Goal: Check status: Check status

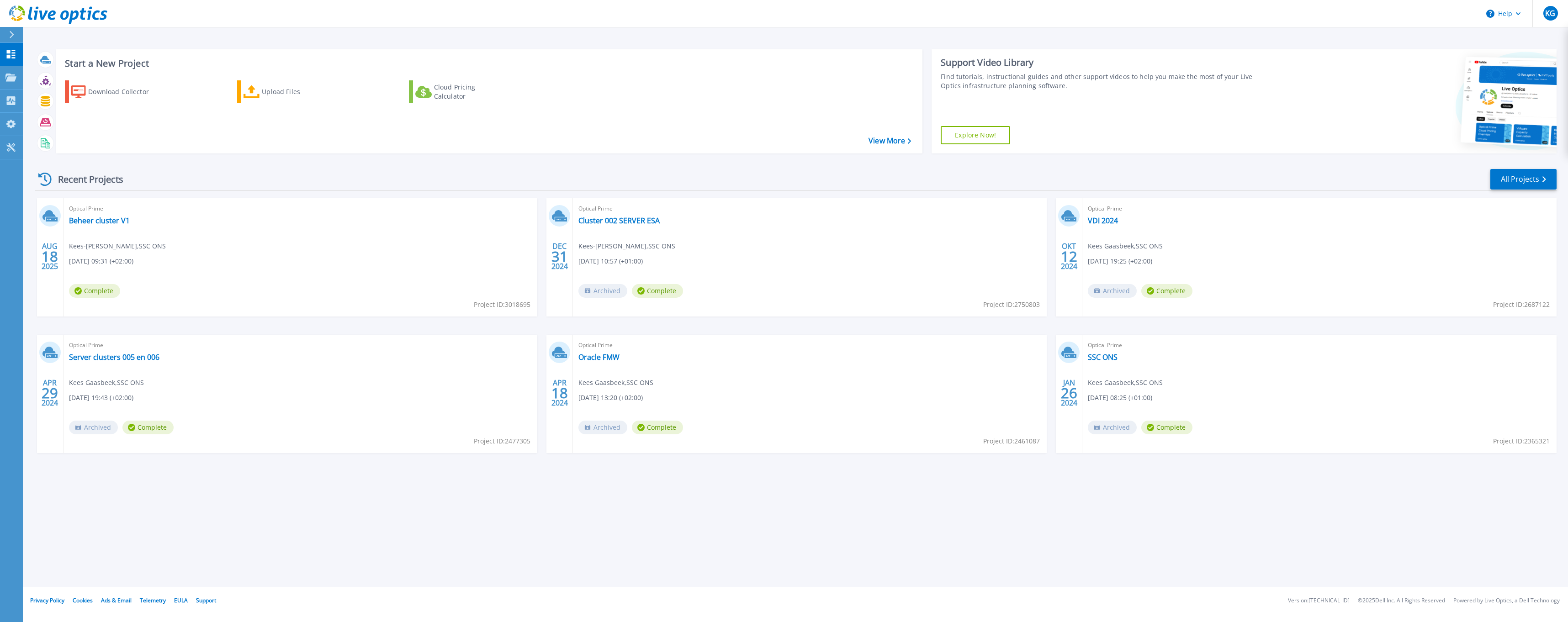
click at [243, 377] on div "Start a New Project Download Collector Upload Files Cloud Pricing Calculator Vi…" at bounding box center [796, 293] width 1545 height 587
click at [94, 217] on link "Beheer cluster V1" at bounding box center [99, 220] width 61 height 9
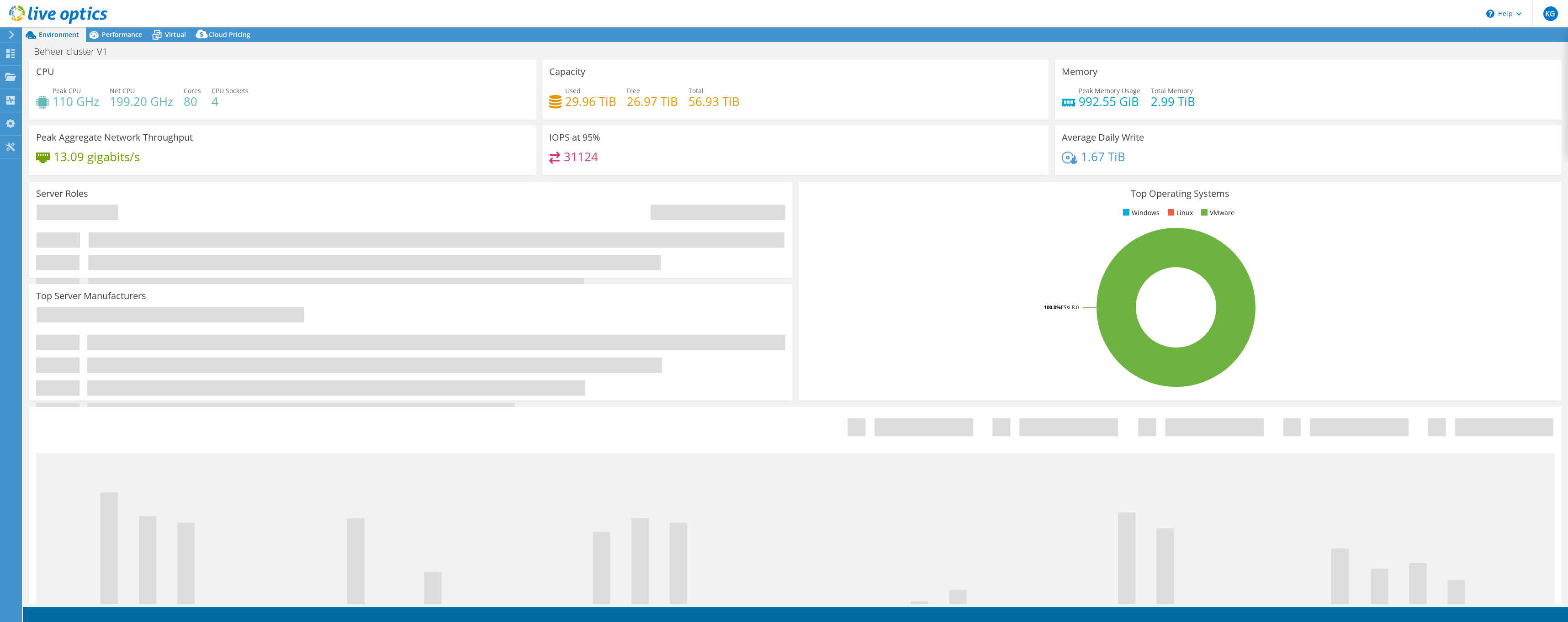
select select "USD"
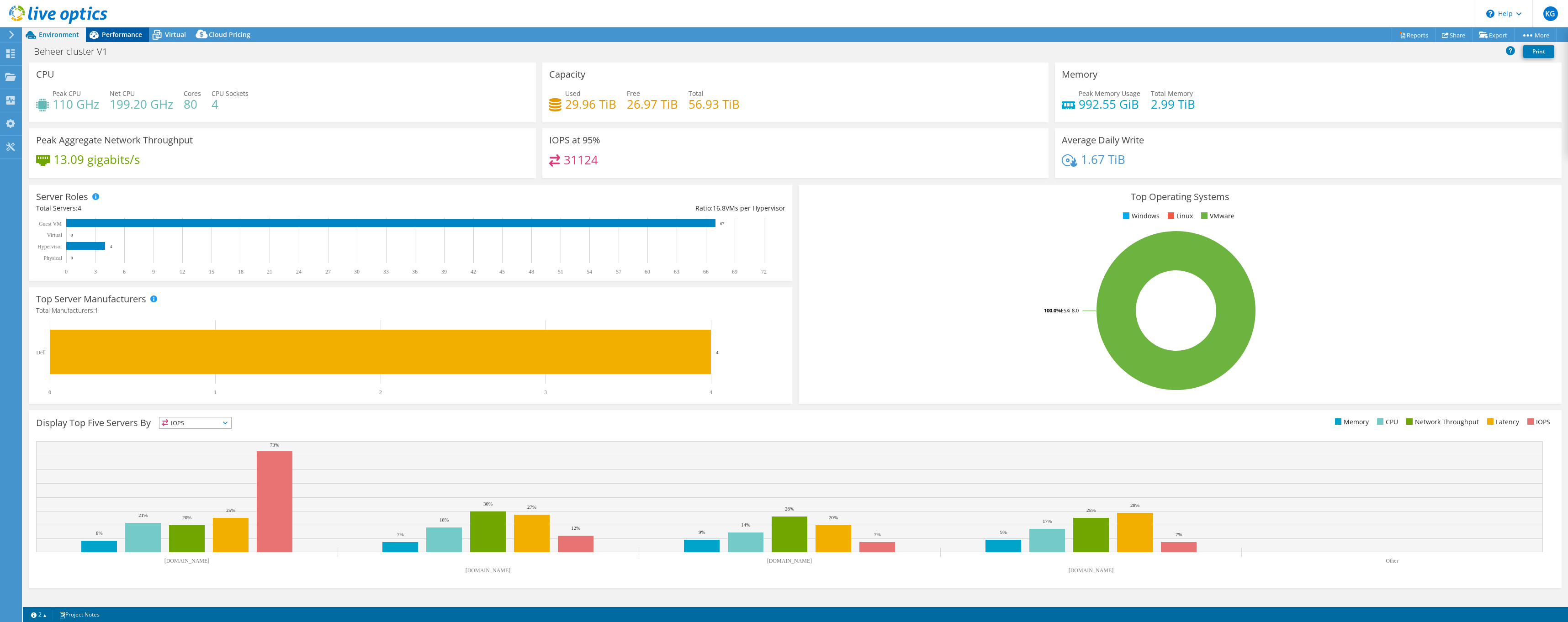
click at [116, 33] on span "Performance" at bounding box center [122, 35] width 40 height 9
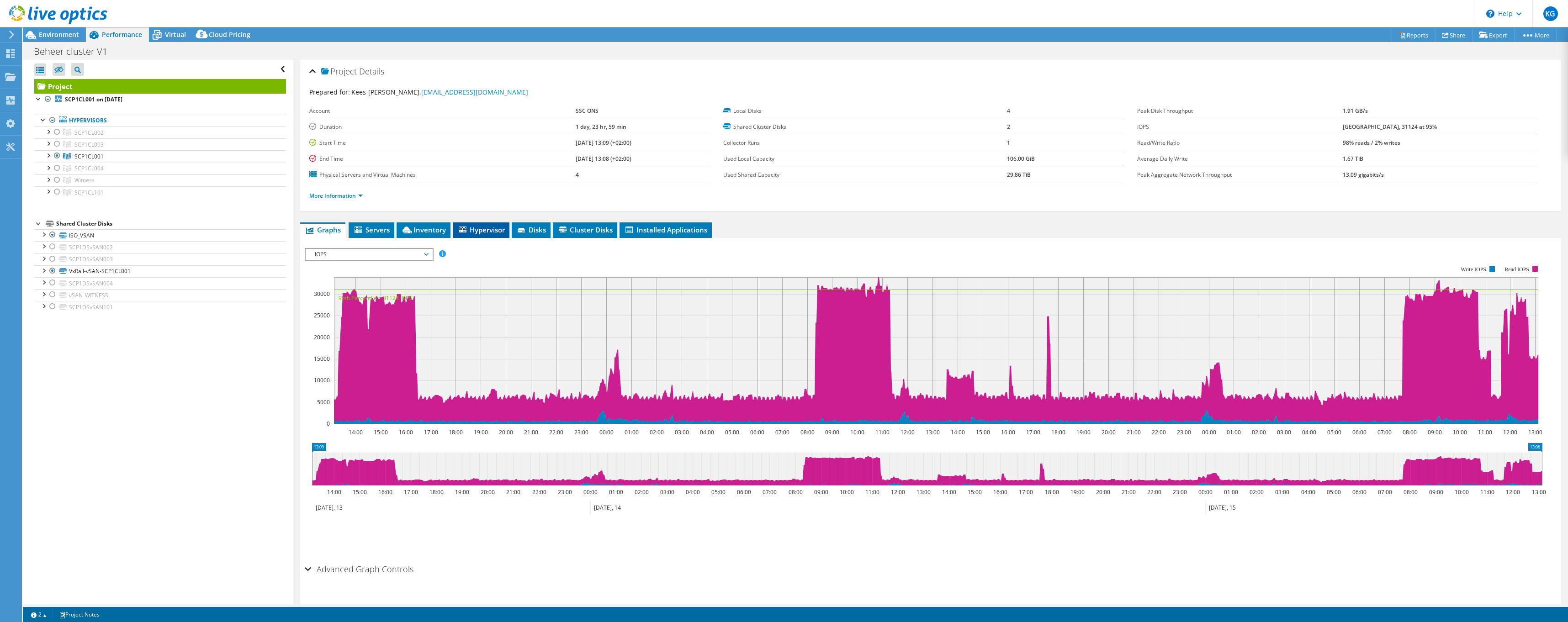
click at [485, 232] on span "Hypervisor" at bounding box center [481, 229] width 47 height 9
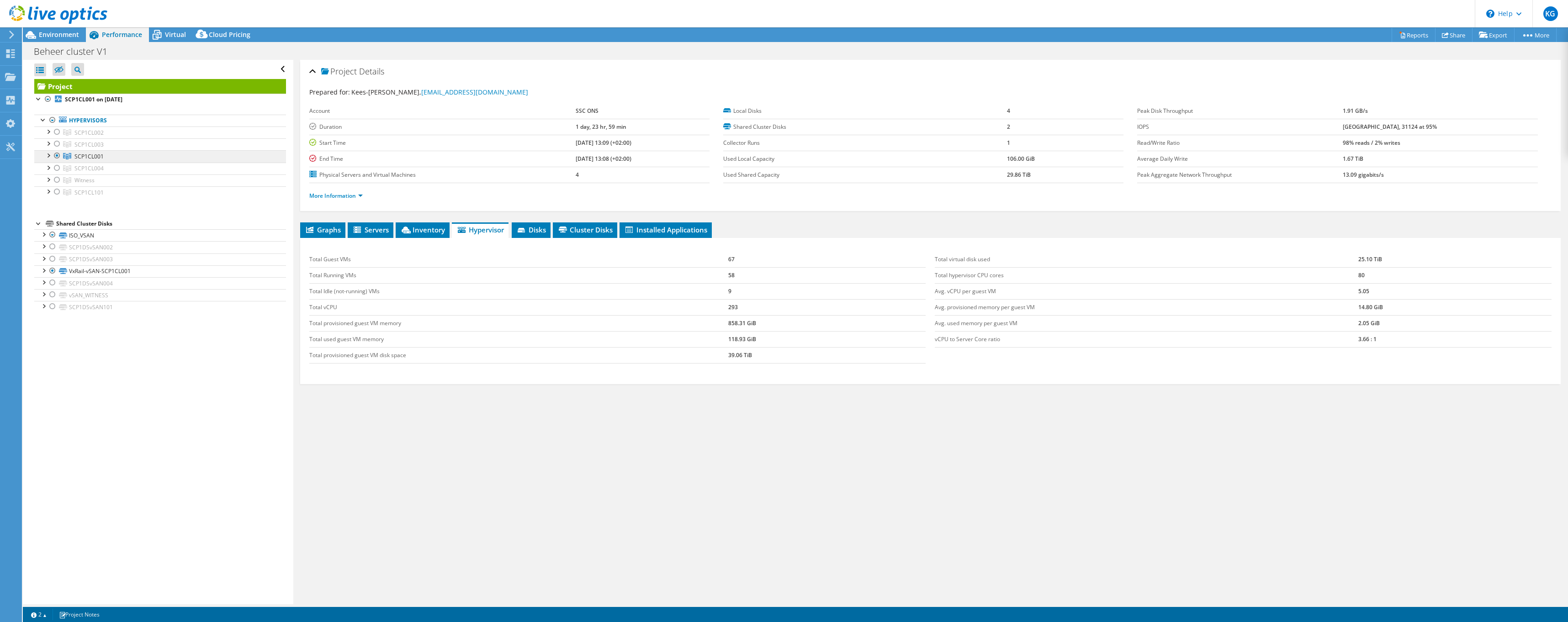
click at [148, 138] on link "SCP1CL001" at bounding box center [160, 133] width 252 height 12
